Goal: Task Accomplishment & Management: Use online tool/utility

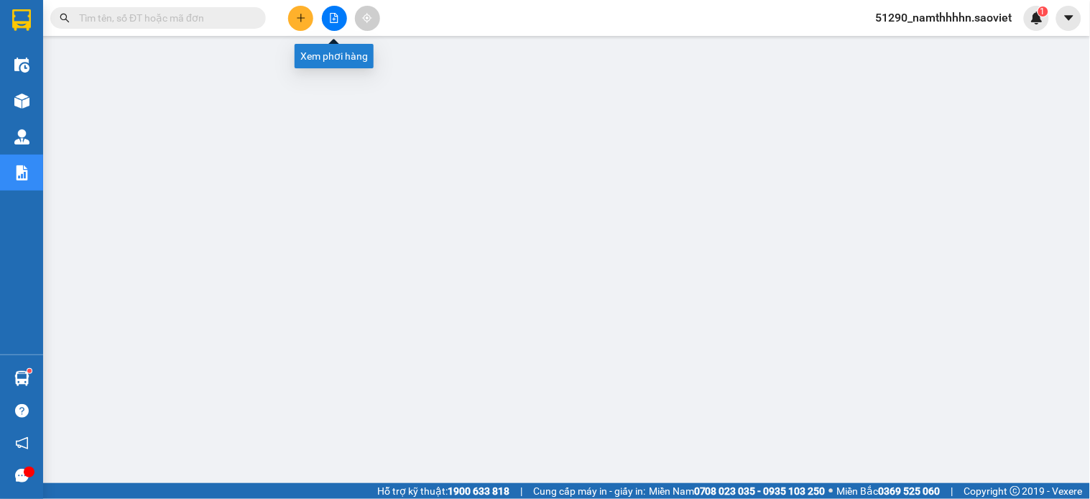
click at [331, 10] on button at bounding box center [334, 18] width 25 height 25
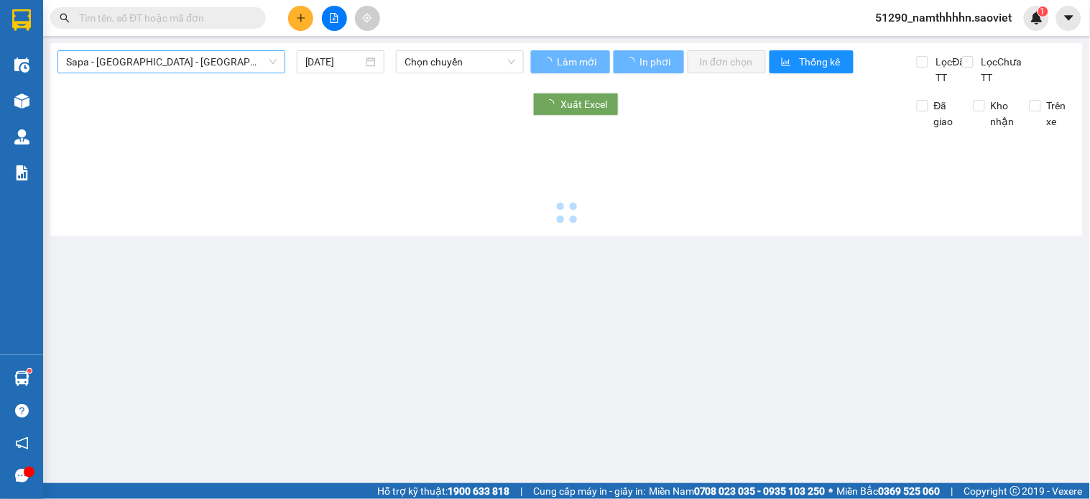
click at [196, 60] on span "Sapa - [GEOGRAPHIC_DATA] - [GEOGRAPHIC_DATA] ([GEOGRAPHIC_DATA])" at bounding box center [171, 62] width 211 height 22
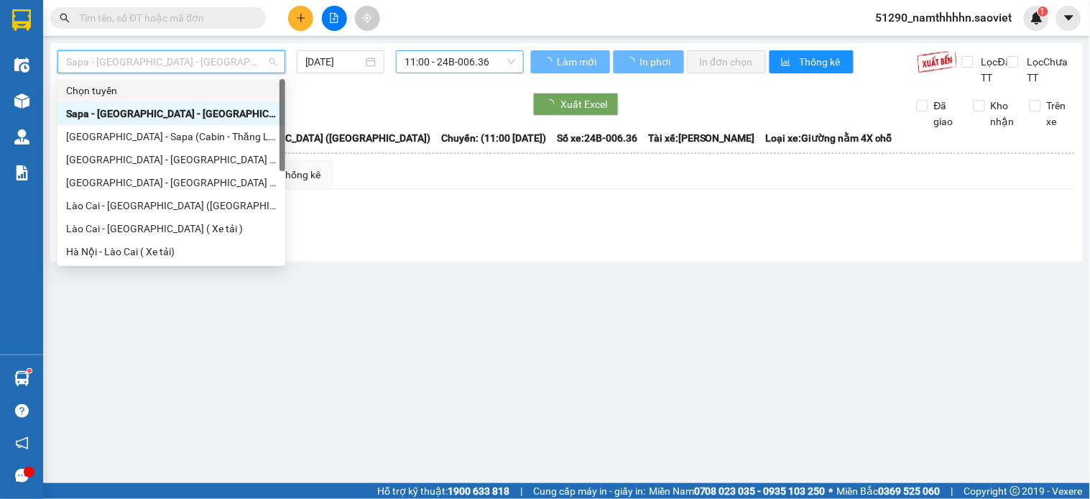
click at [438, 65] on span "11:00 - 24B-006.36" at bounding box center [460, 62] width 111 height 22
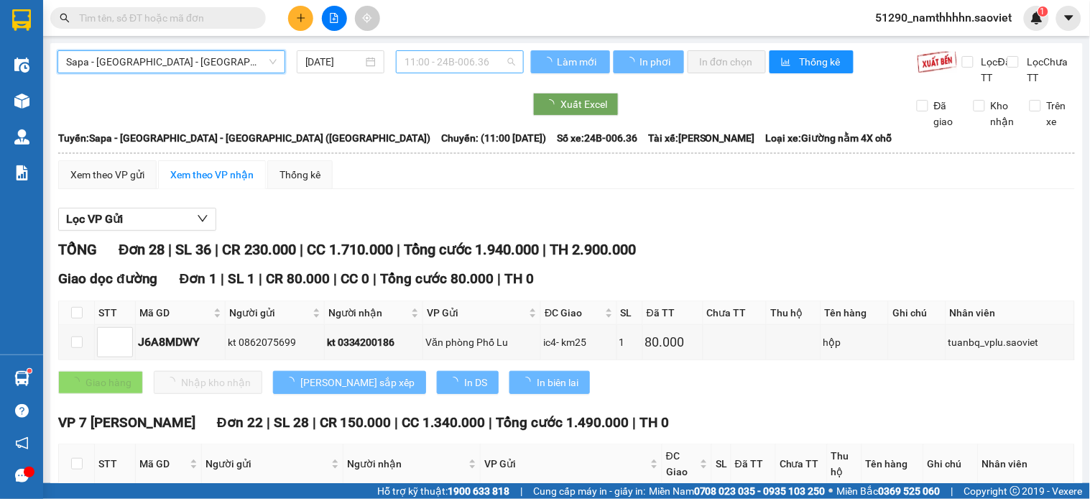
click at [461, 61] on span "11:00 - 24B-006.36" at bounding box center [460, 62] width 111 height 22
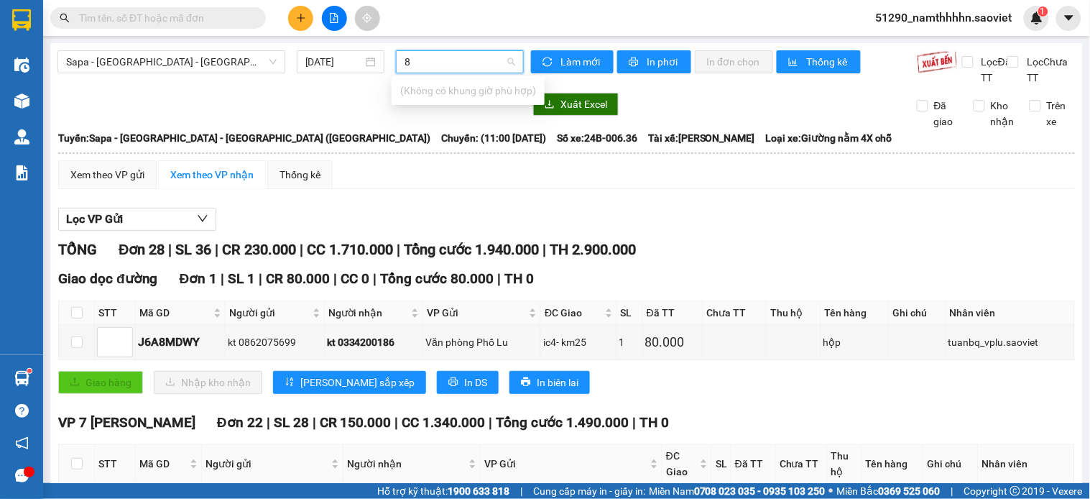
type input "81"
click at [198, 55] on span "Sapa - [GEOGRAPHIC_DATA] - [GEOGRAPHIC_DATA] ([GEOGRAPHIC_DATA])" at bounding box center [171, 62] width 211 height 22
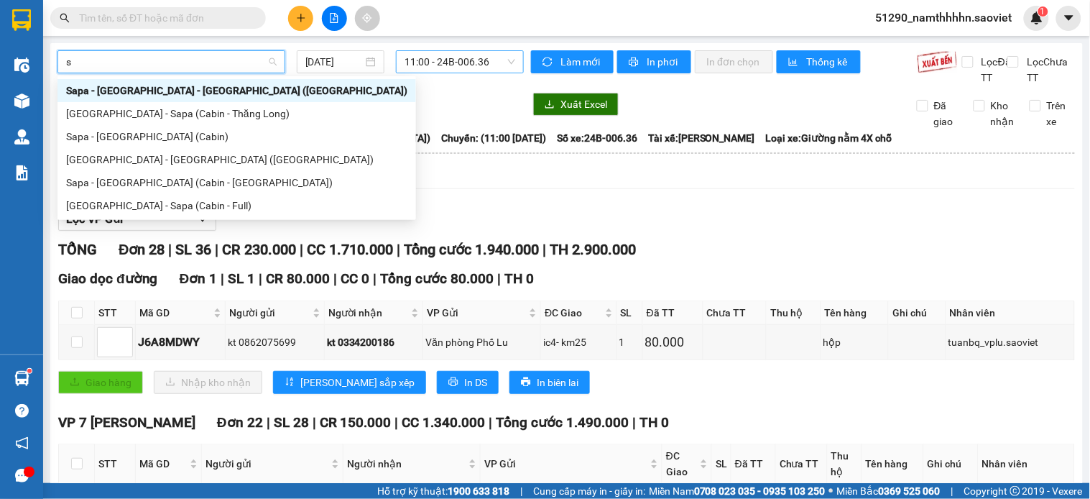
type input "sa"
click at [183, 207] on div "[GEOGRAPHIC_DATA] - Sapa (Cabin - Full)" at bounding box center [236, 206] width 341 height 16
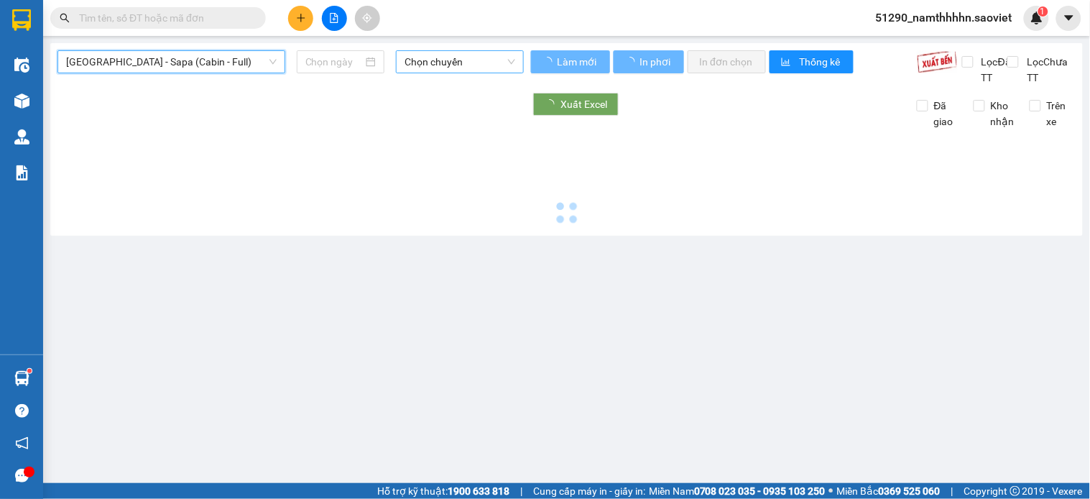
type input "[DATE]"
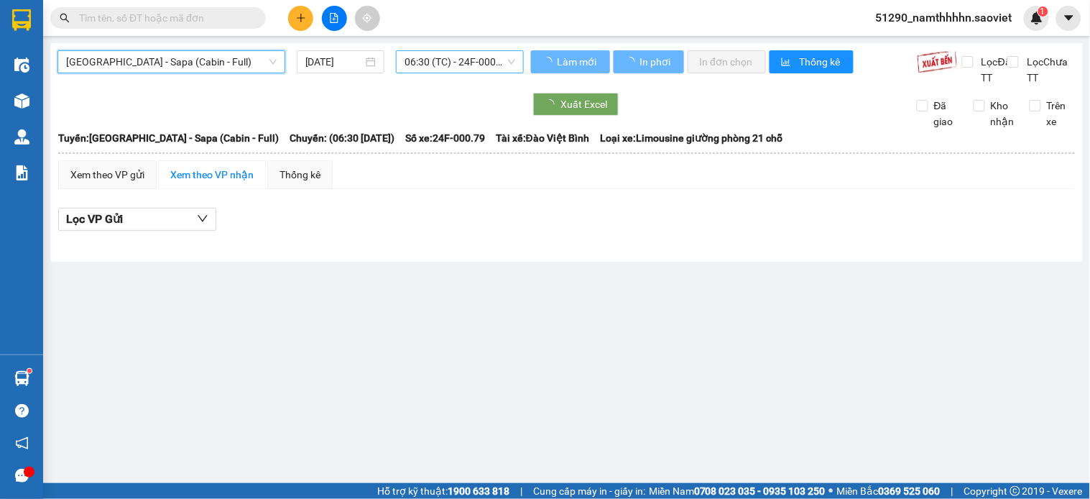
click at [477, 56] on span "06:30 (TC) - 24F-000.79" at bounding box center [460, 62] width 111 height 22
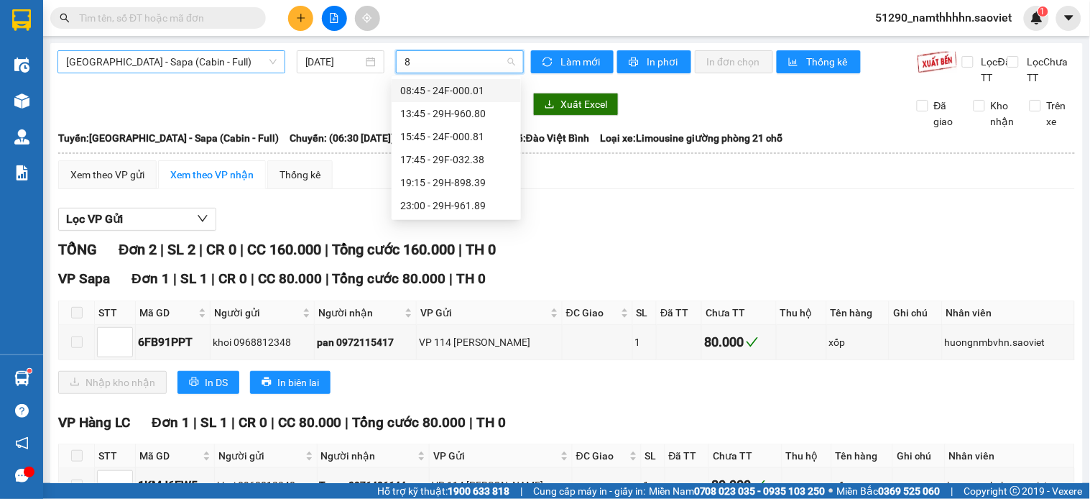
type input "81"
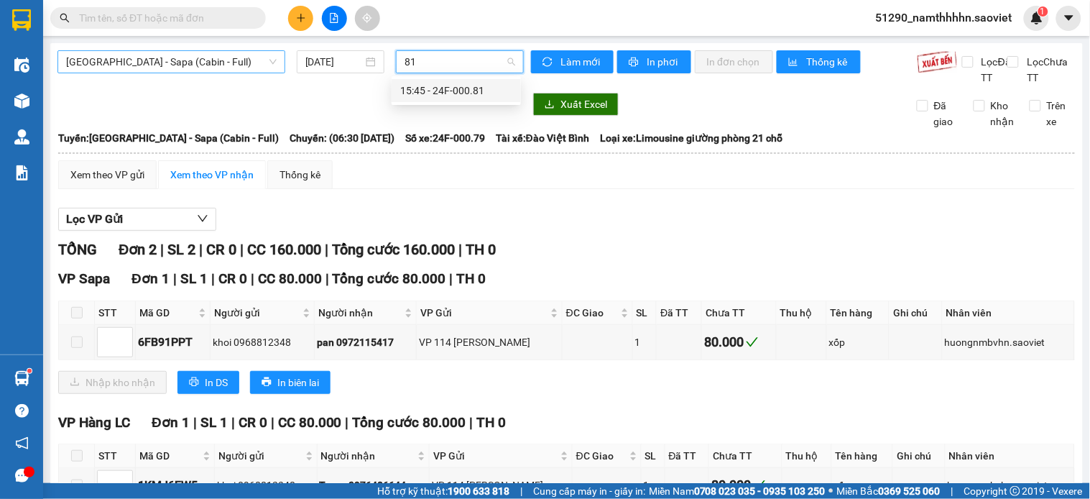
click at [489, 88] on div "15:45 - 24F-000.81" at bounding box center [456, 91] width 112 height 16
click at [489, 86] on div "[GEOGRAPHIC_DATA] - Sapa (Cabin - Full) [DATE] 81" at bounding box center [291, 67] width 466 height 35
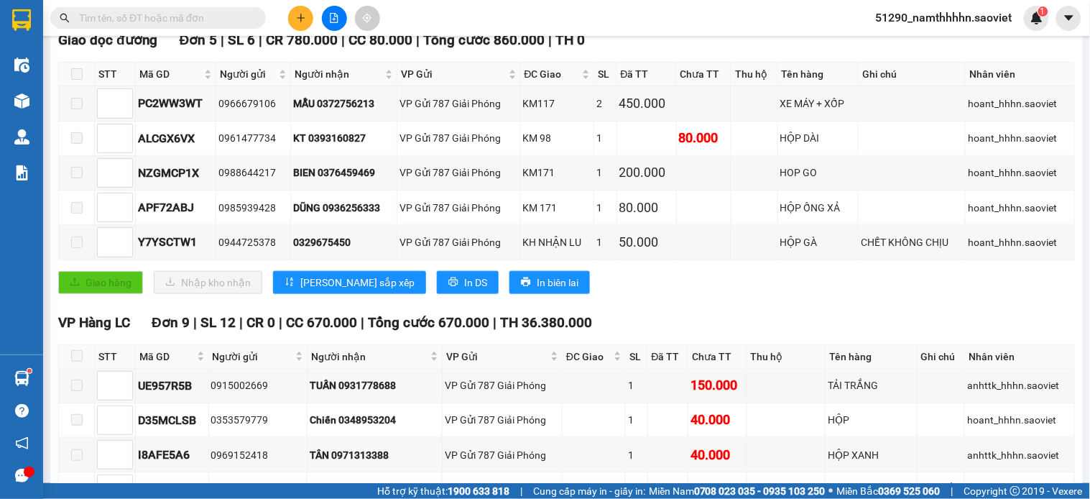
scroll to position [41, 0]
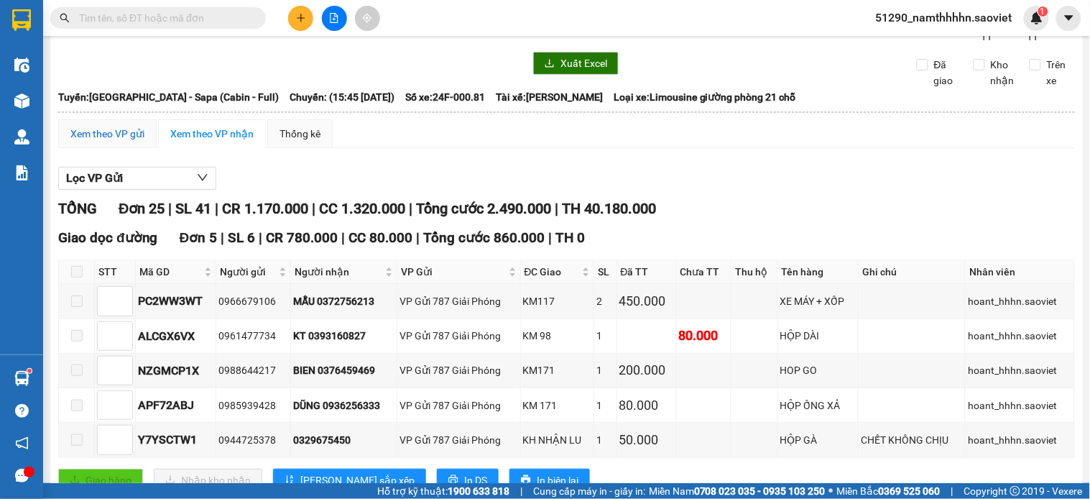
click at [132, 142] on div "Xem theo VP gửi" at bounding box center [107, 134] width 74 height 16
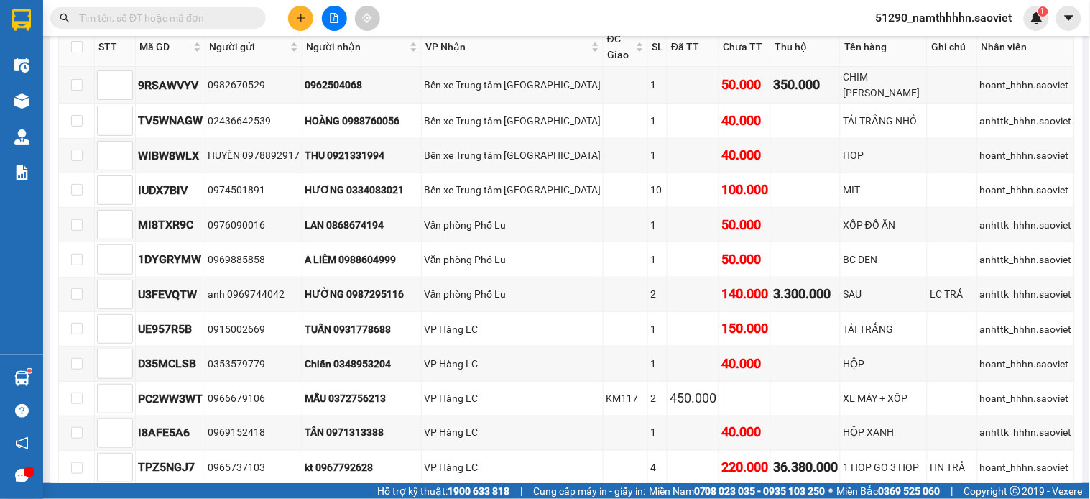
scroll to position [318, 0]
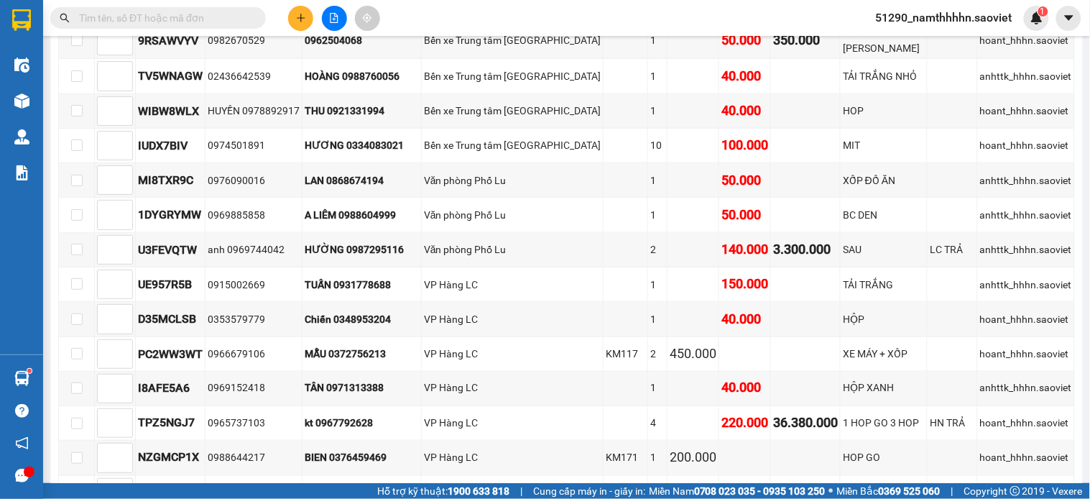
click at [1074, 250] on main "[GEOGRAPHIC_DATA] - Sapa (Cabin - Full) [DATE] 15:45 - 24F-000.81 Làm mới In ph…" at bounding box center [545, 241] width 1090 height 483
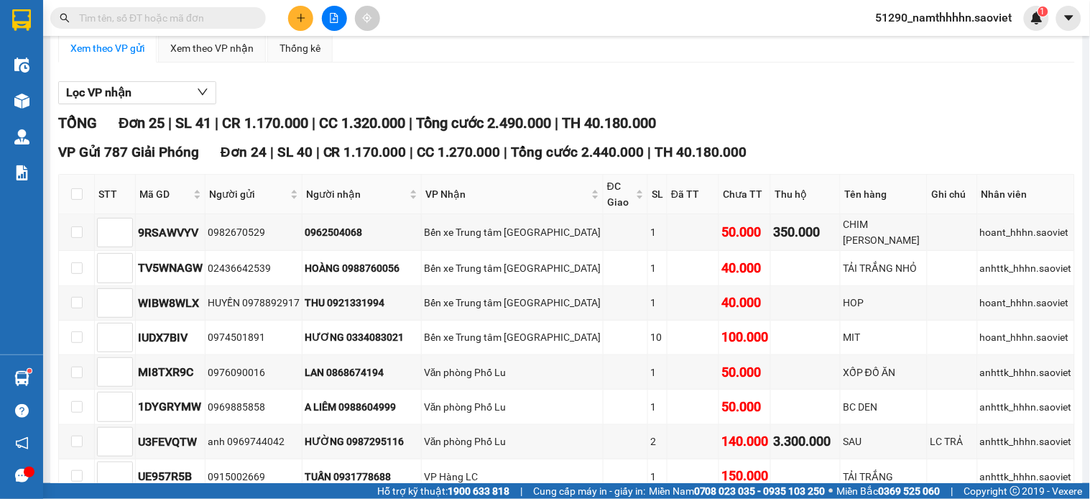
scroll to position [0, 0]
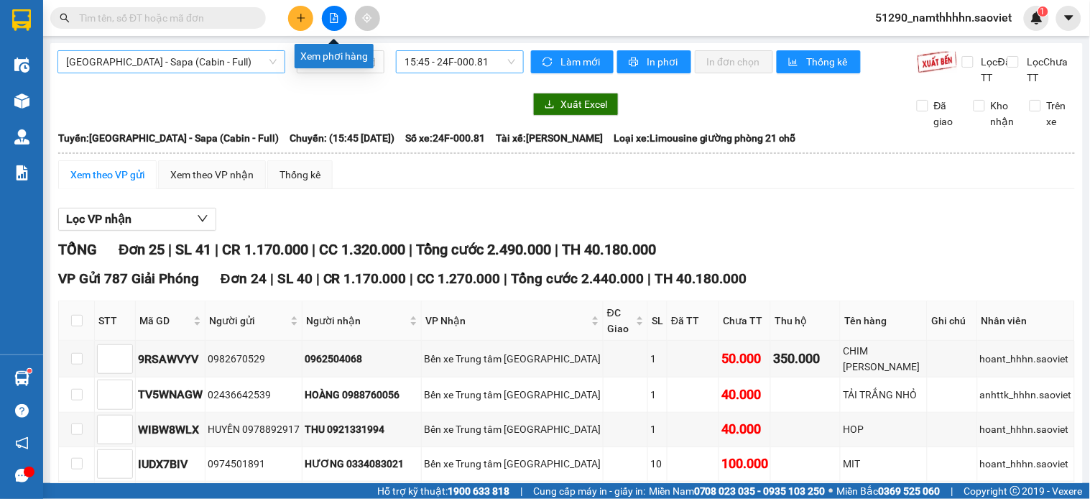
click at [334, 18] on icon "file-add" at bounding box center [334, 18] width 10 height 10
click at [336, 18] on icon "file-add" at bounding box center [334, 18] width 10 height 10
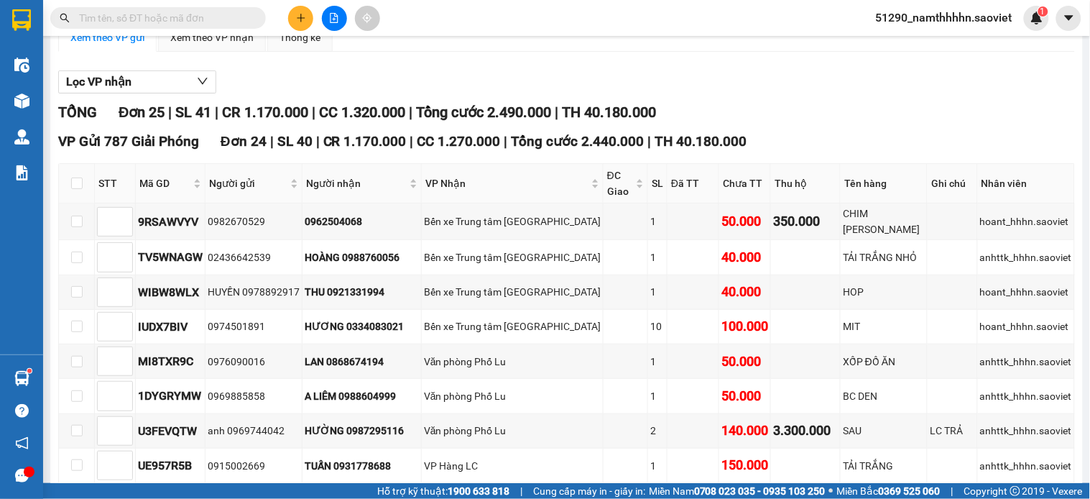
scroll to position [134, 0]
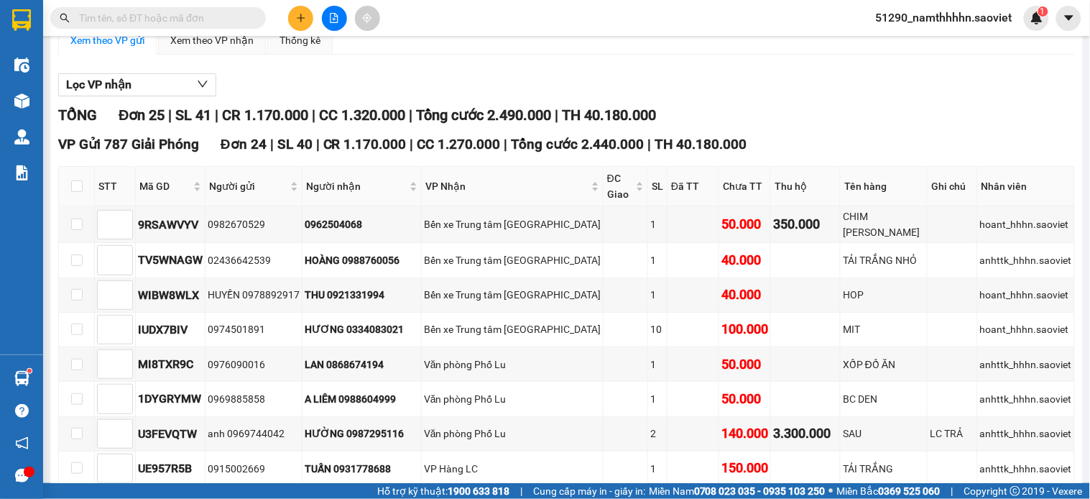
click at [334, 14] on icon "file-add" at bounding box center [334, 18] width 10 height 10
click at [336, 9] on button at bounding box center [334, 18] width 25 height 25
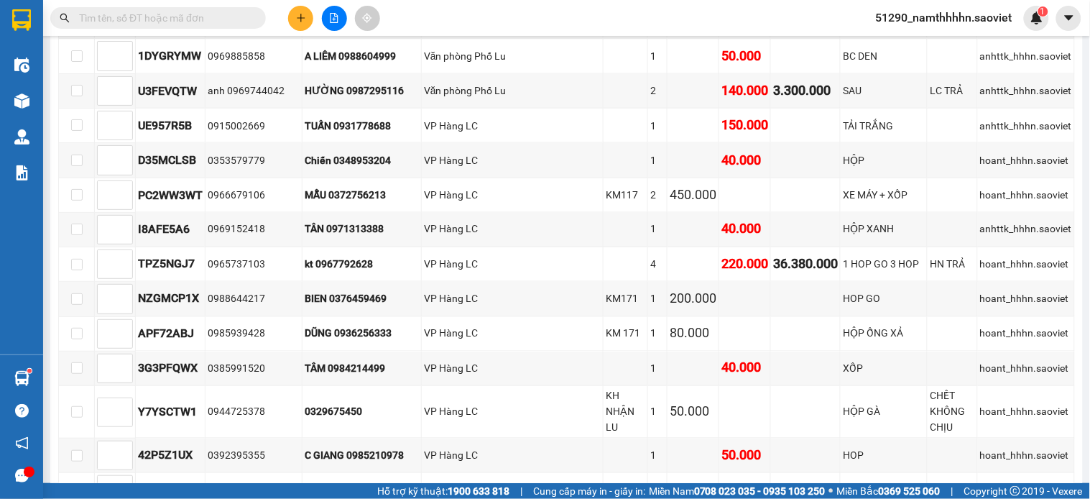
scroll to position [436, 0]
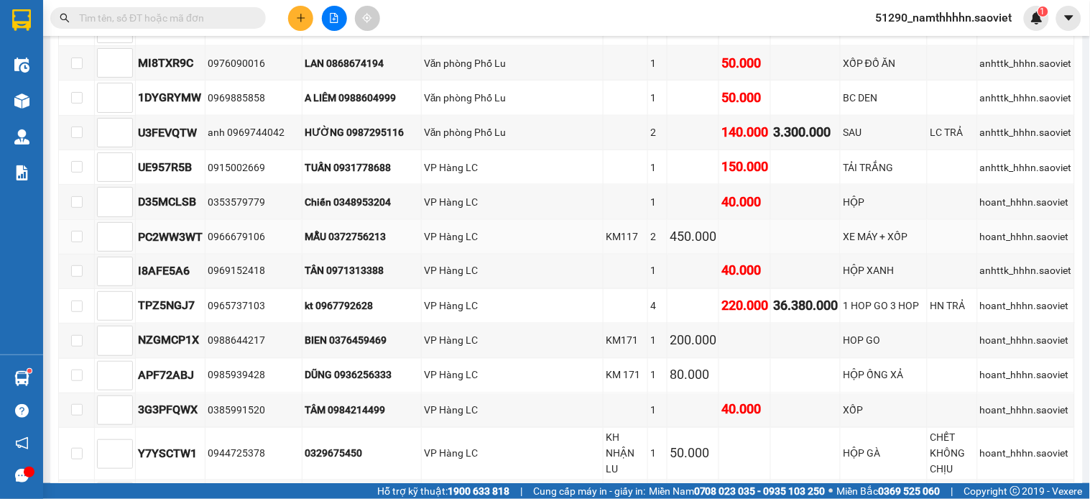
click at [228, 241] on div "0966679106" at bounding box center [254, 237] width 92 height 16
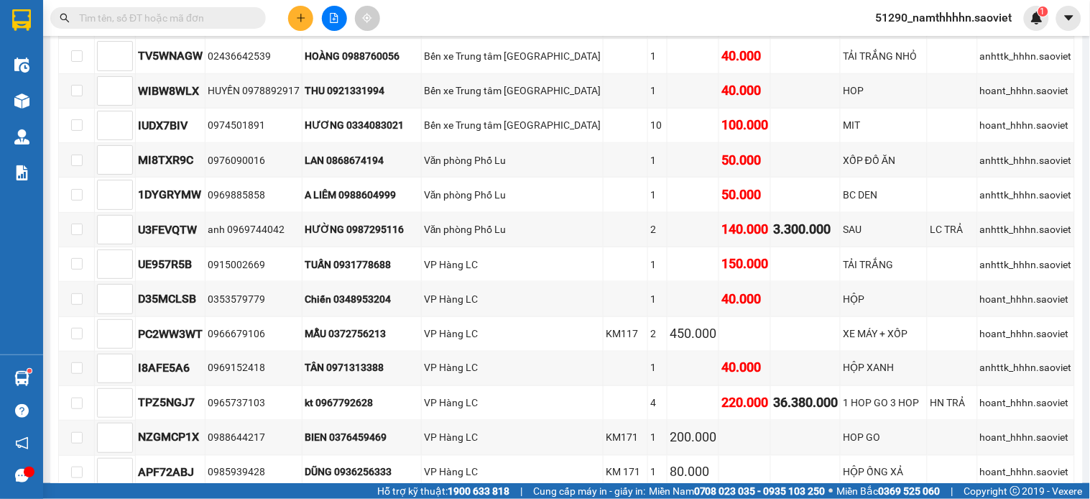
scroll to position [98, 0]
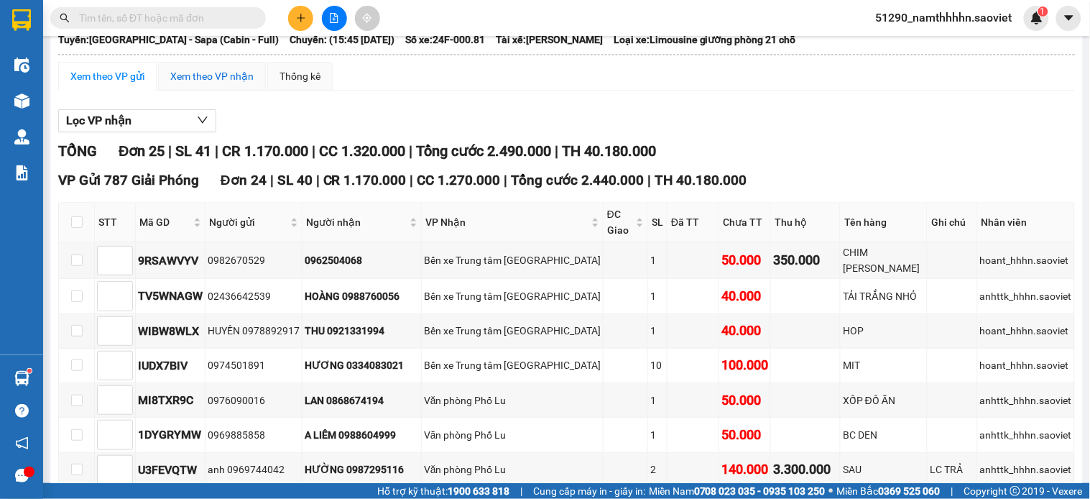
click at [226, 84] on div "Xem theo VP nhận" at bounding box center [211, 76] width 83 height 16
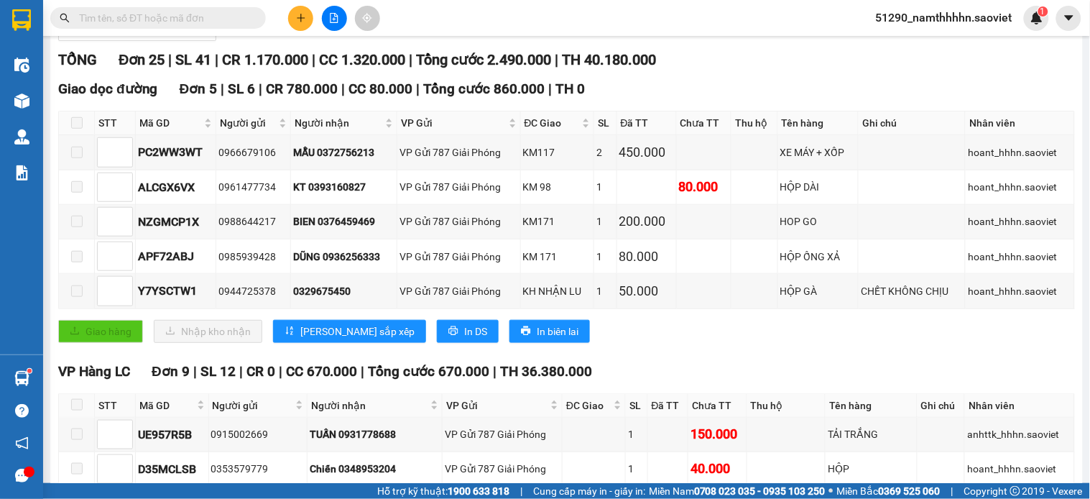
scroll to position [196, 0]
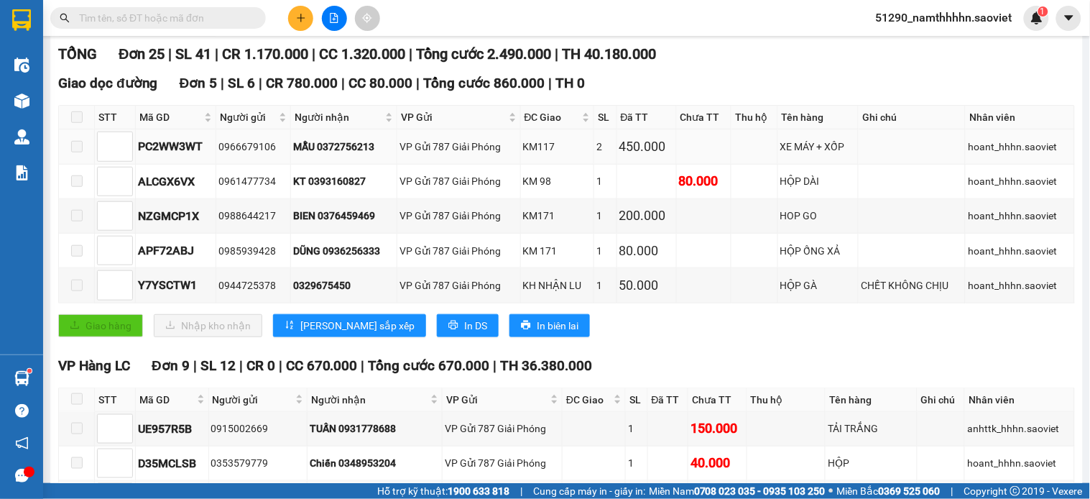
click at [253, 155] on div "0966679106" at bounding box center [254, 147] width 70 height 16
click at [267, 155] on div "0966679106" at bounding box center [254, 147] width 70 height 16
